Goal: Check status

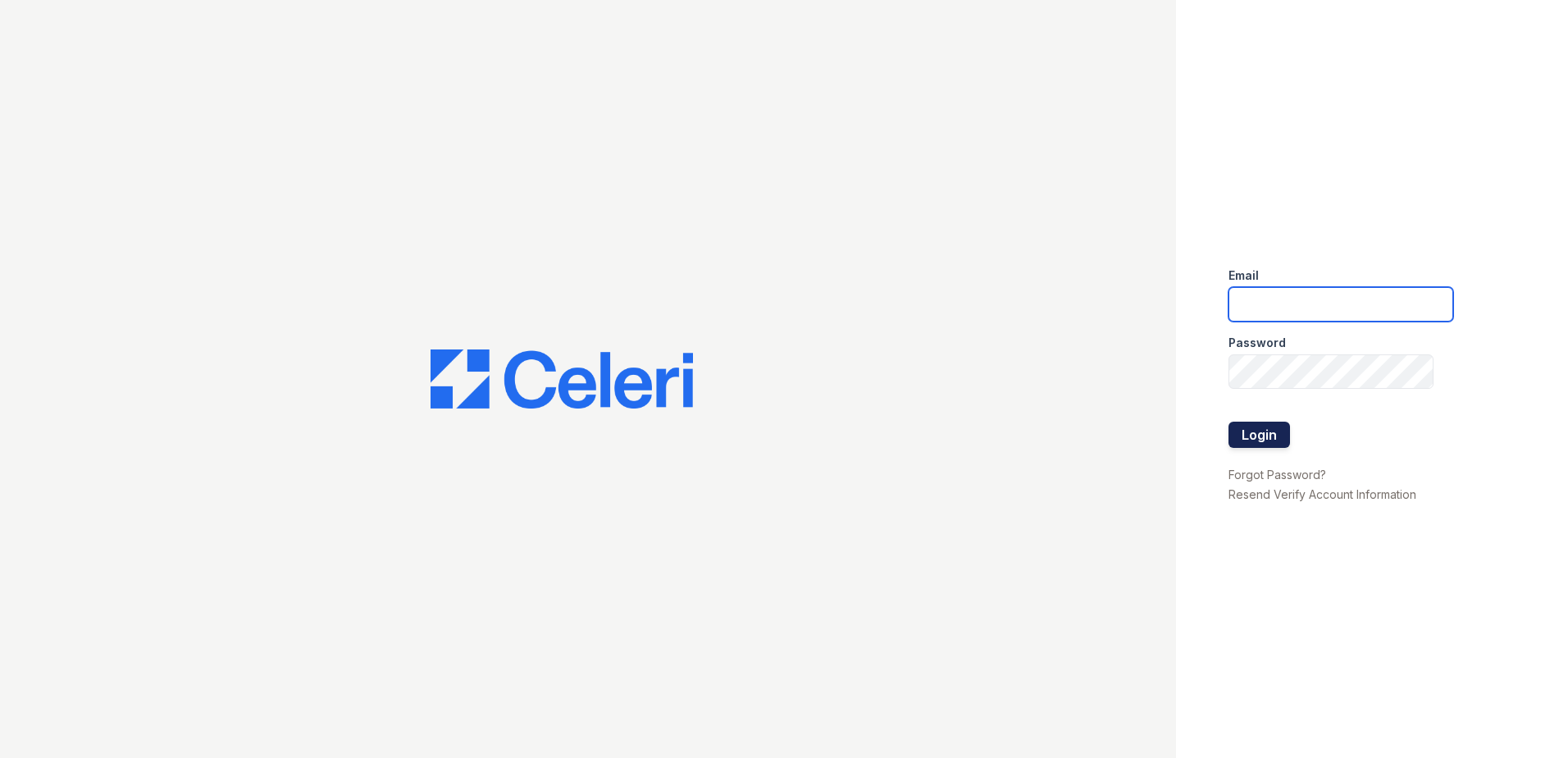
type input "[EMAIL_ADDRESS][DOMAIN_NAME]"
click at [1248, 441] on button "Login" at bounding box center [1259, 434] width 61 height 27
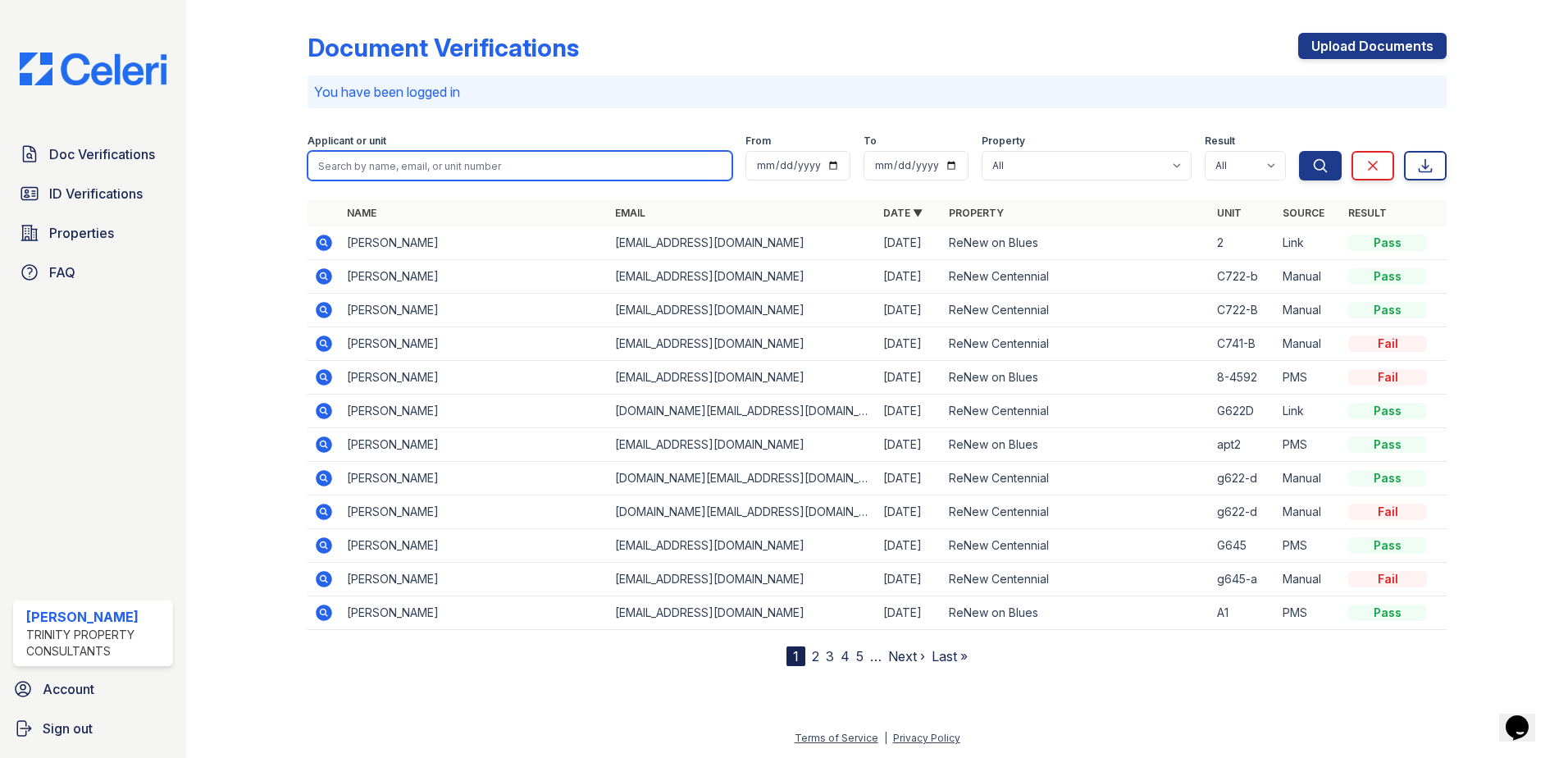
click at [458, 159] on input "search" at bounding box center [520, 166] width 425 height 30
type input "javon"
click at [1299, 151] on button "Search" at bounding box center [1320, 166] width 43 height 30
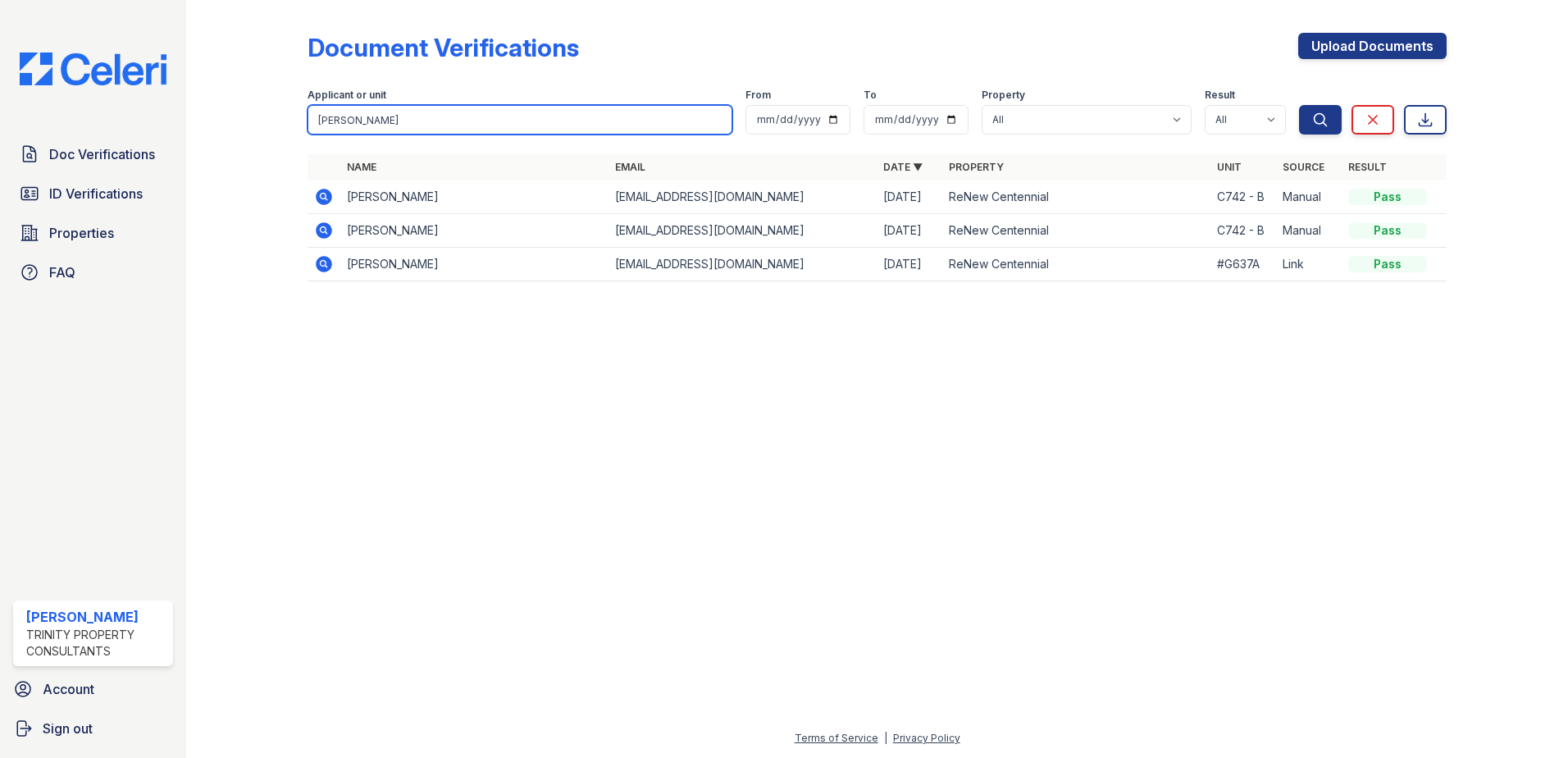
drag, startPoint x: 415, startPoint y: 107, endPoint x: 224, endPoint y: 109, distance: 191.0
click at [224, 109] on div "Document Verifications Upload Documents Filter Applicant or unit javon From To …" at bounding box center [877, 162] width 1330 height 325
type input "[PERSON_NAME]"
click at [1299, 105] on button "Search" at bounding box center [1320, 120] width 43 height 30
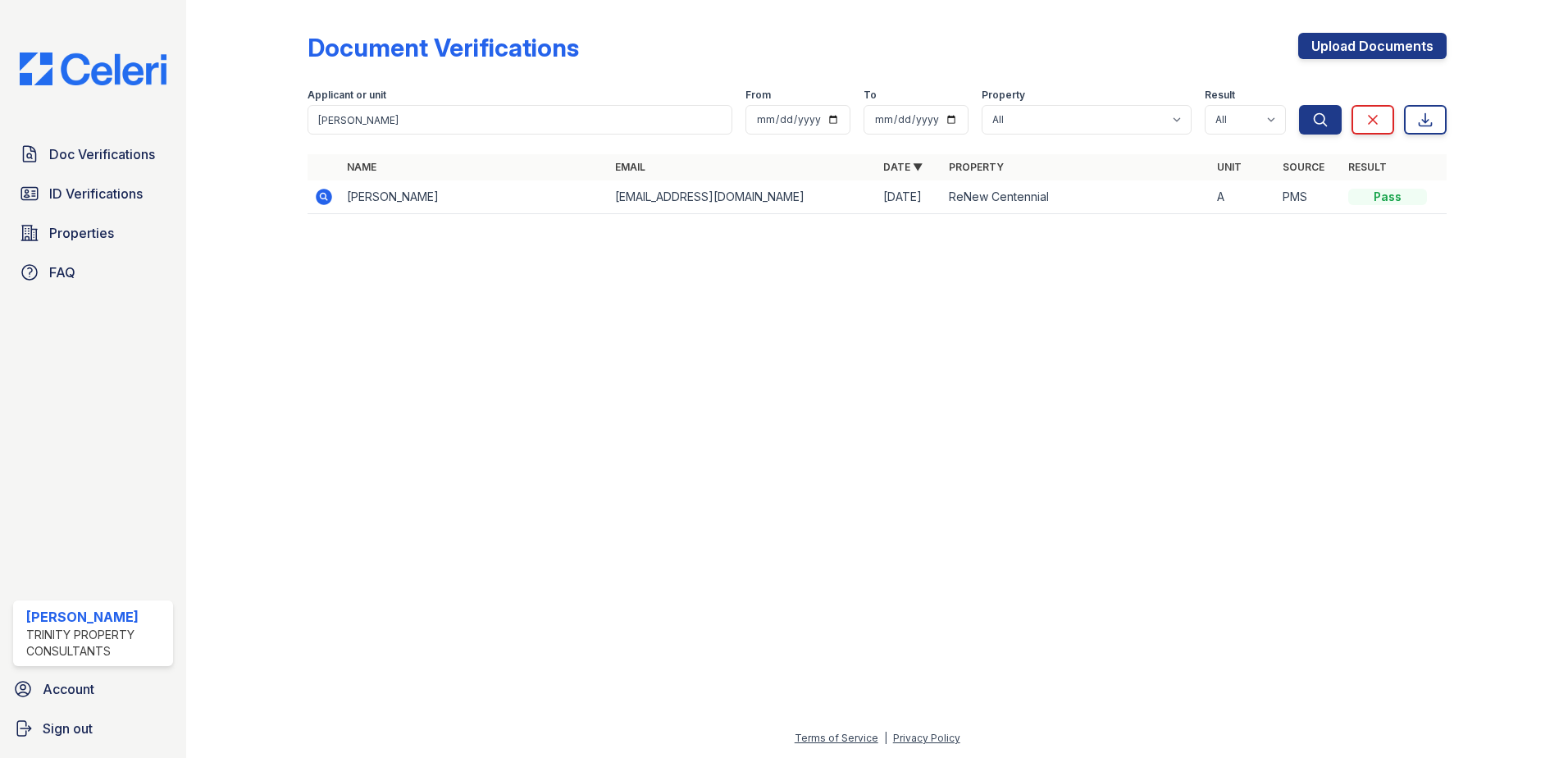
click at [321, 194] on icon at bounding box center [323, 197] width 17 height 17
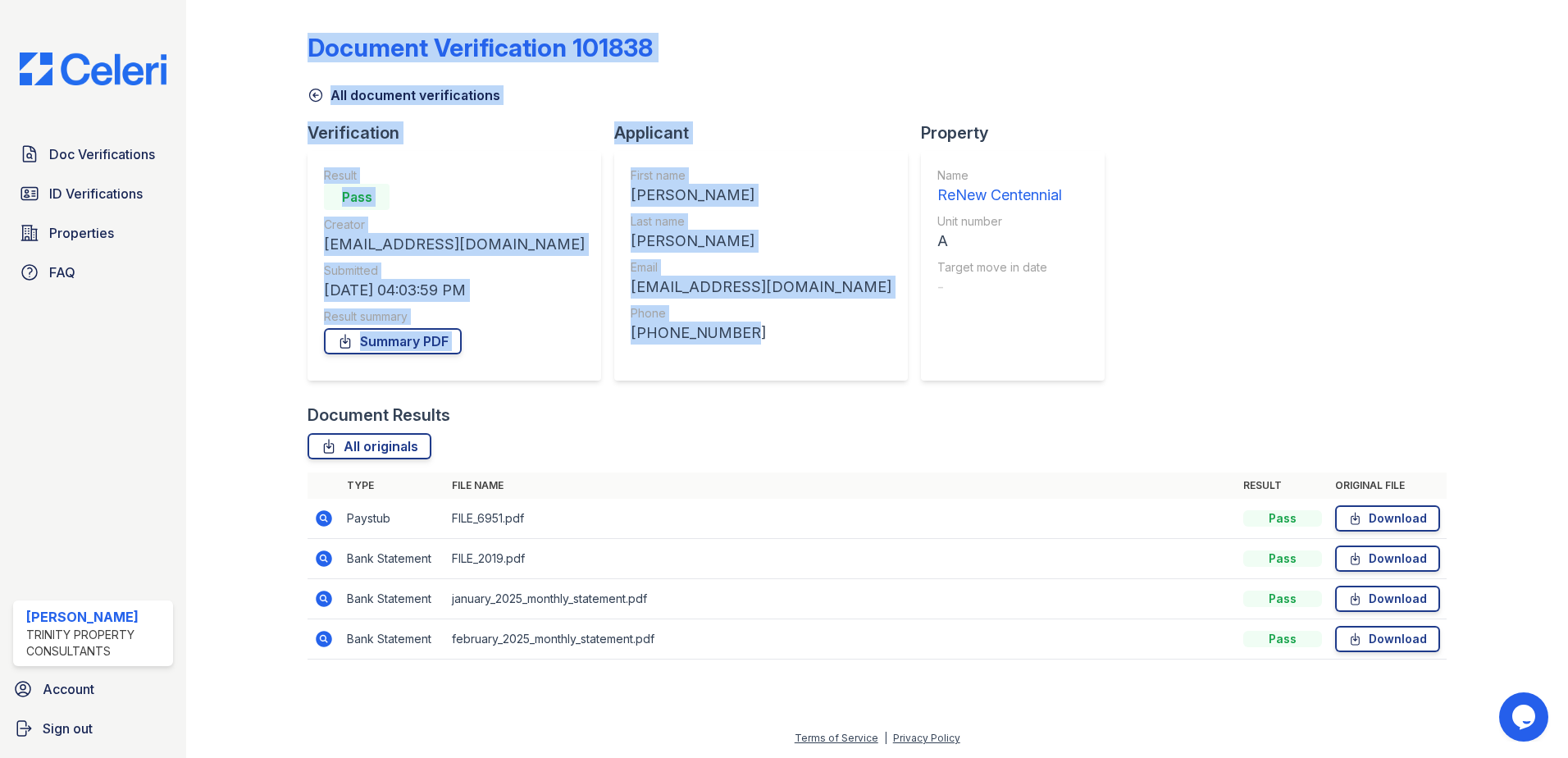
drag, startPoint x: 683, startPoint y: 335, endPoint x: 266, endPoint y: 250, distance: 425.6
click at [266, 250] on div "Document Verification 101838 All document verifications Verification Result Pas…" at bounding box center [877, 351] width 1330 height 703
click at [266, 250] on div at bounding box center [260, 341] width 95 height 670
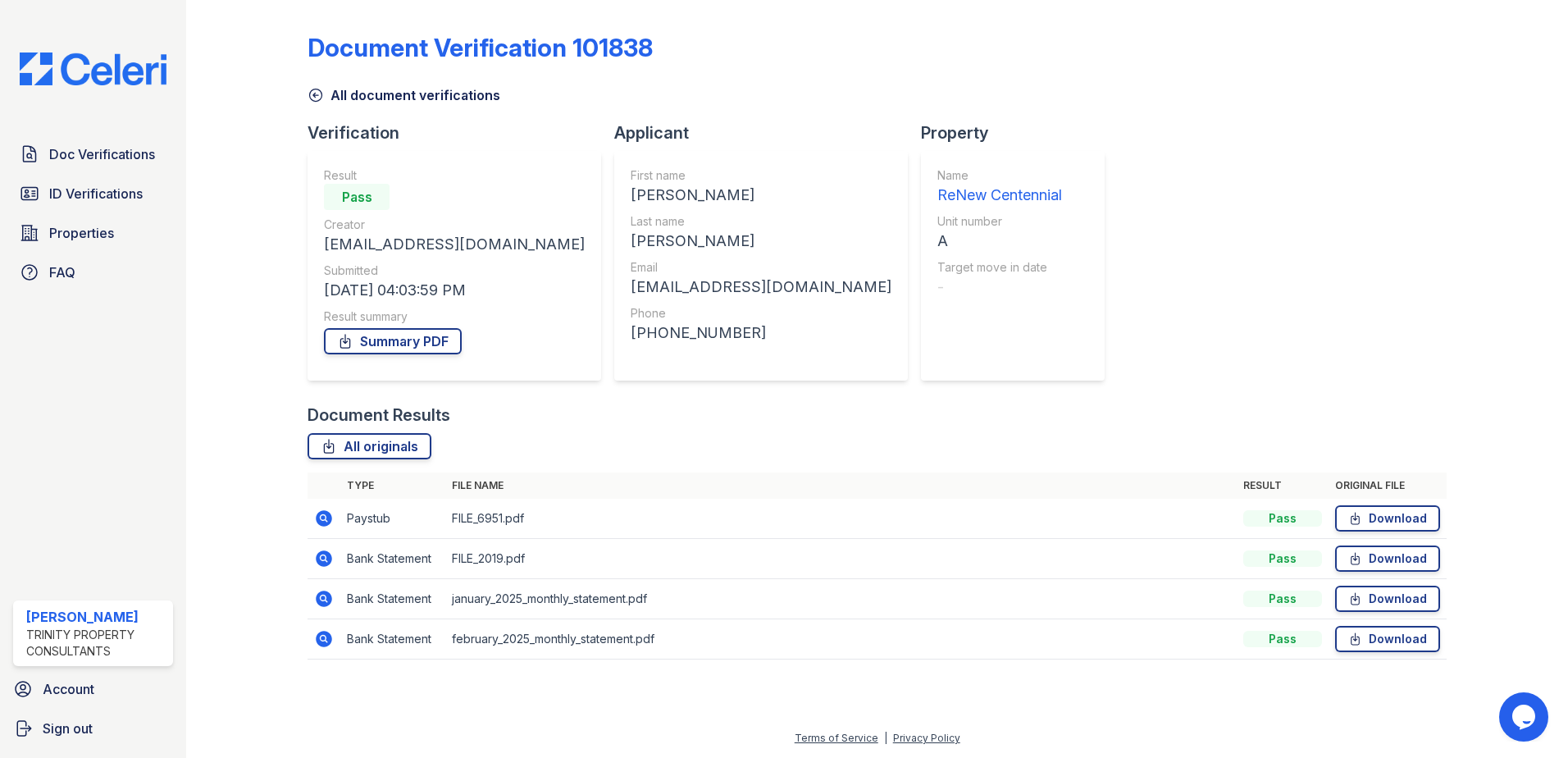
click at [266, 250] on div at bounding box center [260, 341] width 95 height 670
click at [94, 193] on span "ID Verifications" at bounding box center [96, 194] width 94 height 20
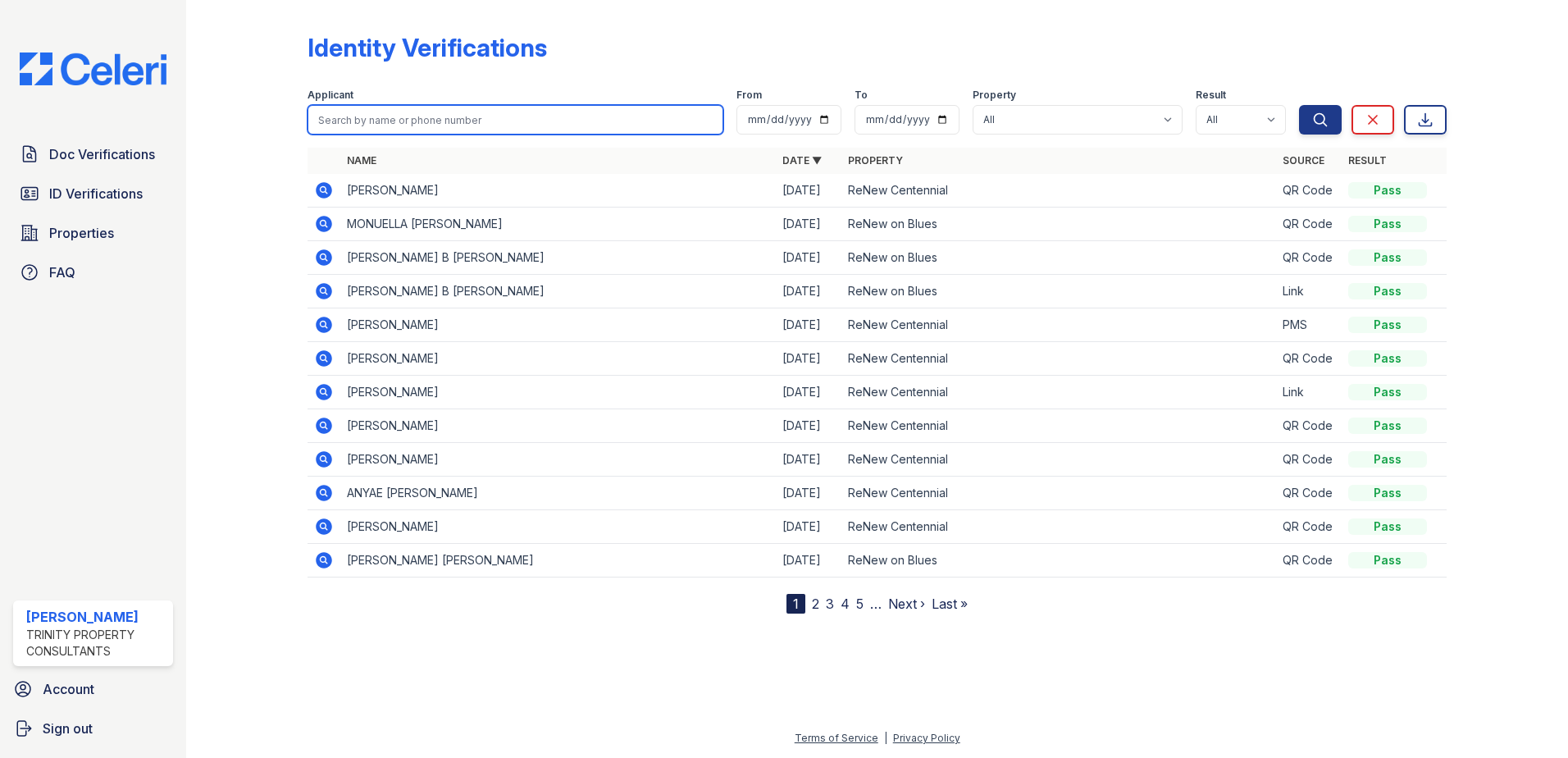
click at [410, 113] on input "search" at bounding box center [515, 120] width 415 height 30
type input "[PERSON_NAME]"
click at [1299, 105] on button "Search" at bounding box center [1320, 120] width 43 height 30
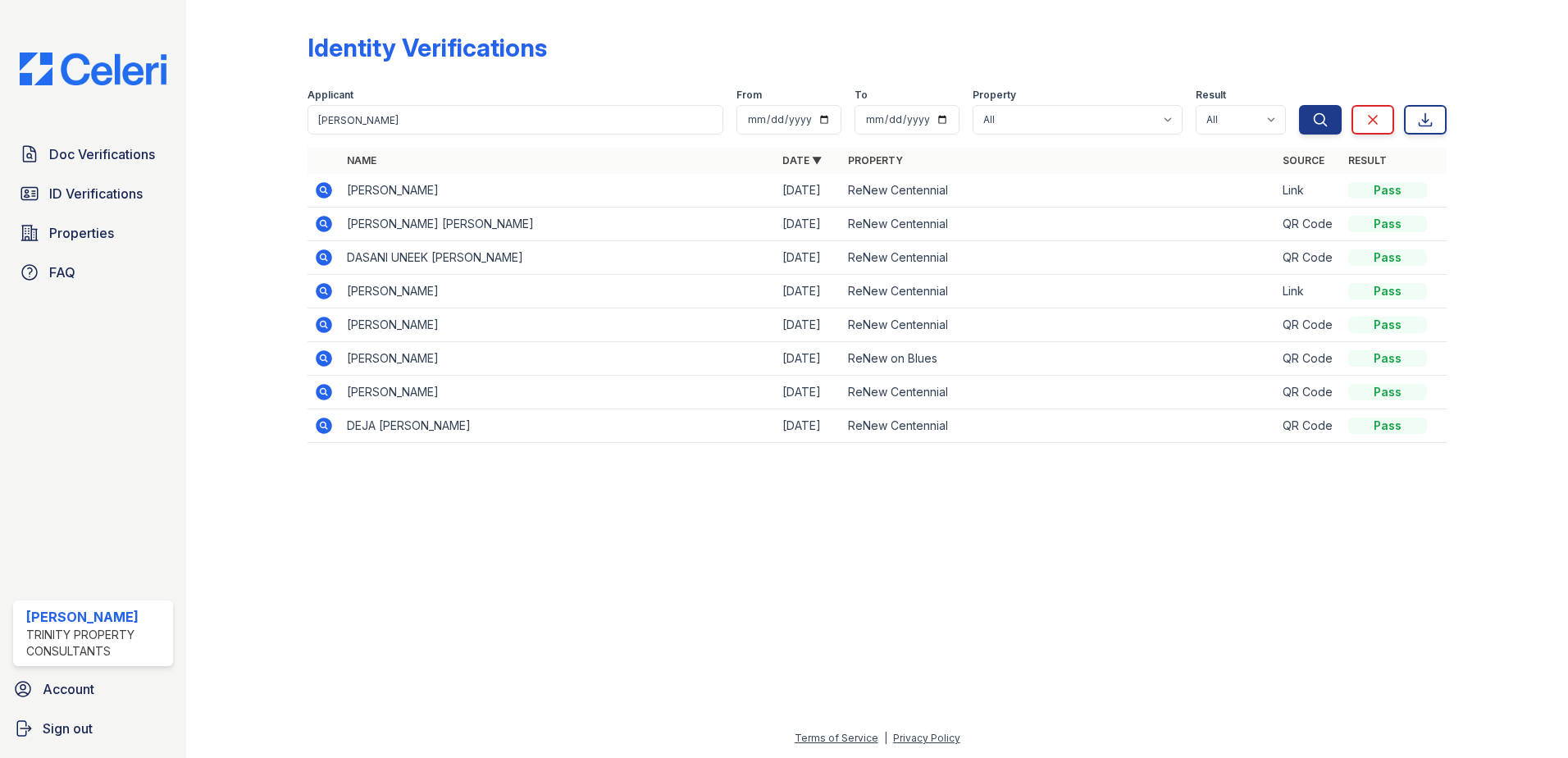
click at [318, 190] on icon at bounding box center [323, 190] width 17 height 17
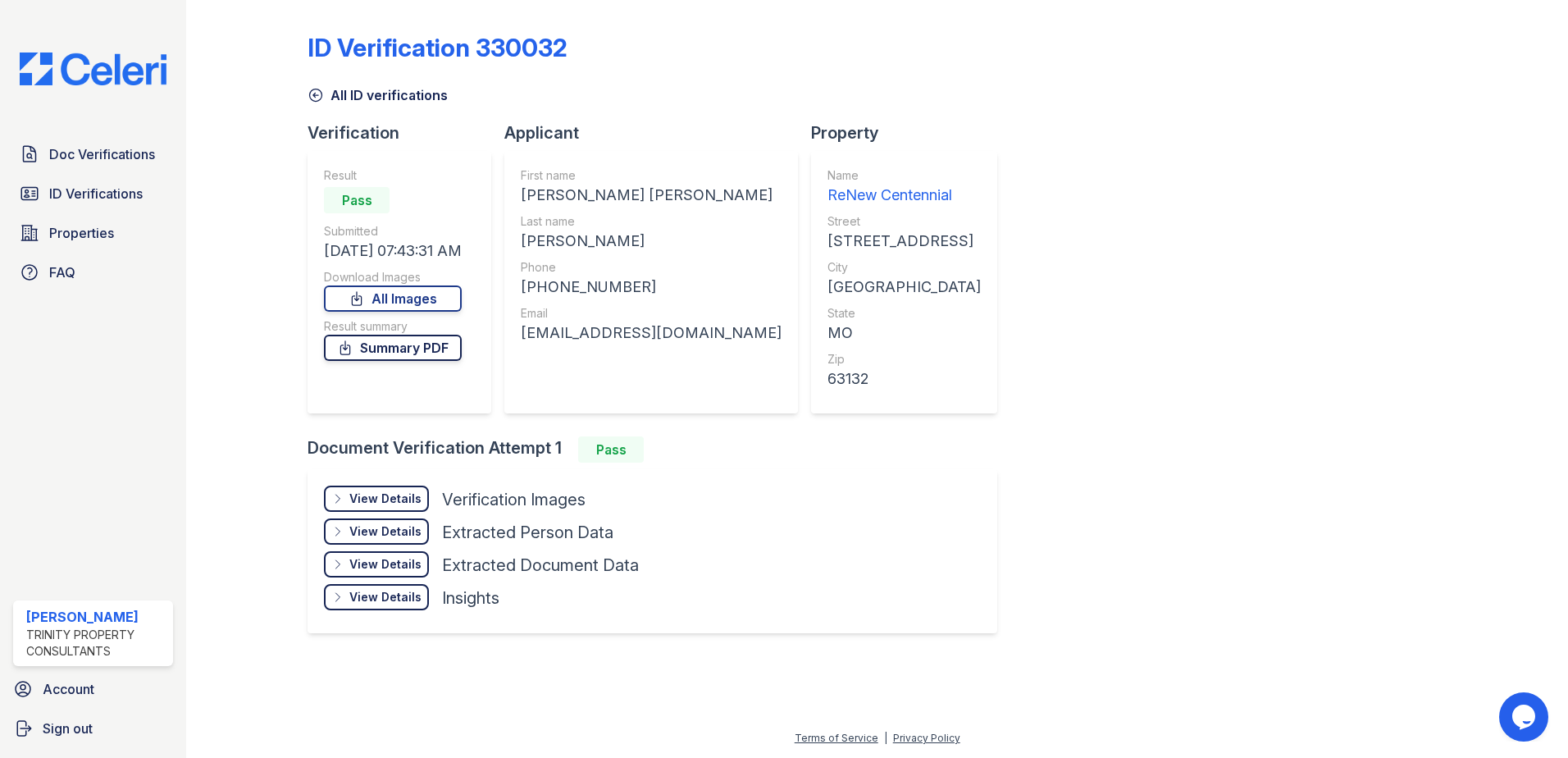
click at [434, 346] on link "Summary PDF" at bounding box center [393, 347] width 138 height 27
click at [350, 291] on link "All Images" at bounding box center [393, 299] width 138 height 27
